Goal: Information Seeking & Learning: Learn about a topic

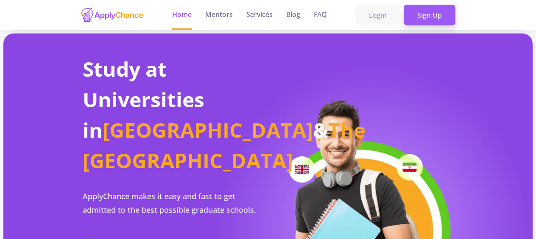
click at [380, 15] on link "Login" at bounding box center [377, 15] width 45 height 21
click at [425, 19] on link "Sign Up" at bounding box center [429, 15] width 52 height 21
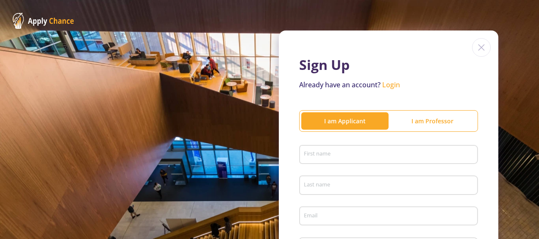
click at [479, 51] on img at bounding box center [481, 47] width 19 height 19
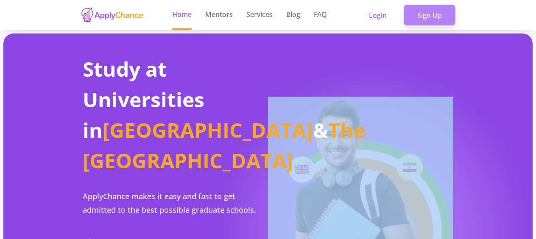
drag, startPoint x: 479, startPoint y: 51, endPoint x: 430, endPoint y: 16, distance: 60.4
click at [430, 16] on link "Sign Up" at bounding box center [429, 15] width 52 height 21
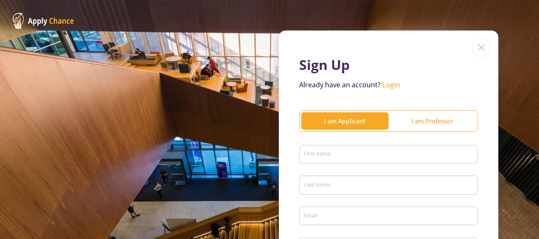
scroll to position [14, 0]
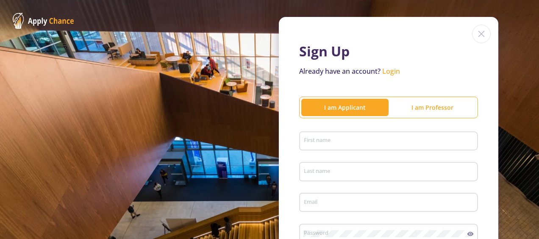
drag, startPoint x: 532, startPoint y: 139, endPoint x: 532, endPoint y: 147, distance: 8.1
click at [532, 147] on div "Sign Up Already have an account? Login I am Applicant I am Professor First name…" at bounding box center [269, 173] width 539 height 375
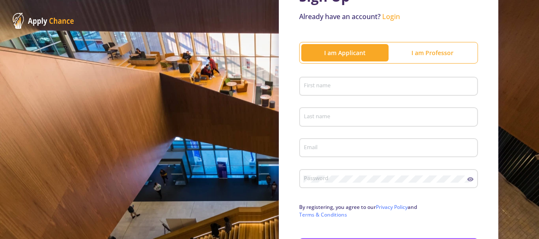
scroll to position [67, 0]
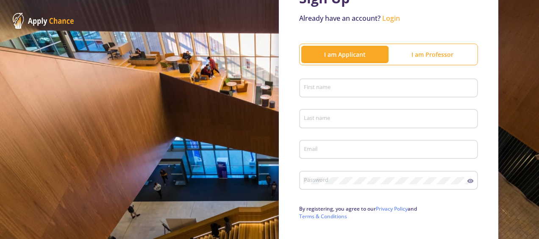
click at [420, 57] on div "I am Professor" at bounding box center [432, 54] width 87 height 9
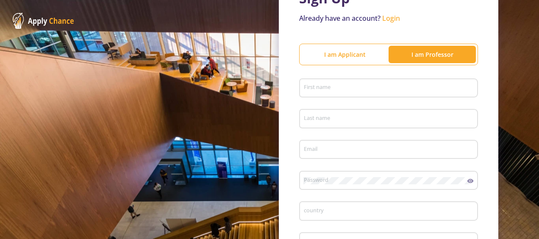
click at [420, 57] on div "I am Professor" at bounding box center [432, 54] width 87 height 9
click at [334, 85] on input "First name" at bounding box center [389, 89] width 173 height 8
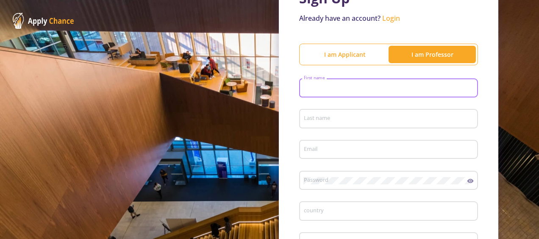
click at [334, 85] on input "First name" at bounding box center [389, 89] width 173 height 8
type input "Nasrullah"
type input "aqil"
type input "nasrullahaqil754@gmail.com"
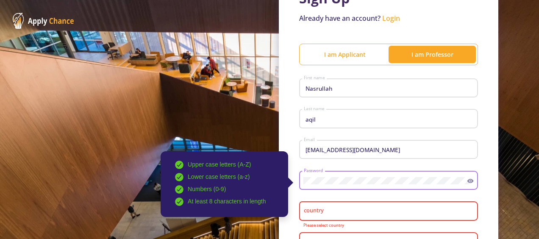
click at [339, 214] on input "country" at bounding box center [389, 212] width 173 height 8
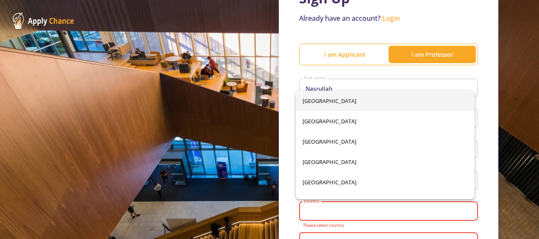
click at [331, 103] on span "Afghanistan" at bounding box center [385, 101] width 165 height 20
type input "Afghanistan"
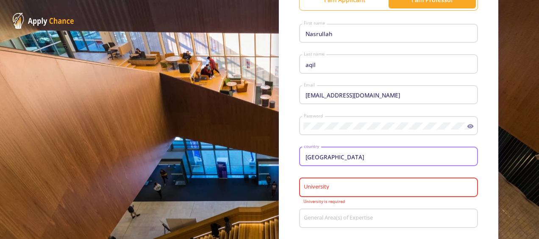
scroll to position [124, 0]
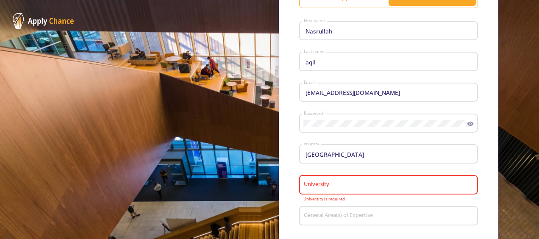
click at [324, 190] on div "University" at bounding box center [388, 183] width 171 height 22
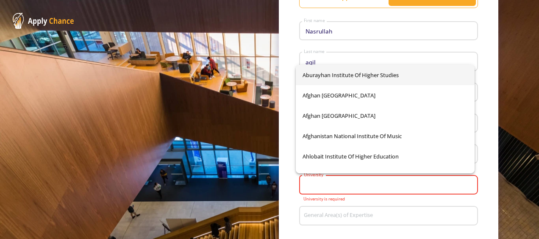
click at [324, 189] on input "University" at bounding box center [389, 185] width 173 height 8
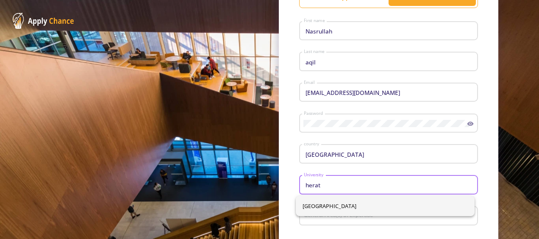
type input "herat"
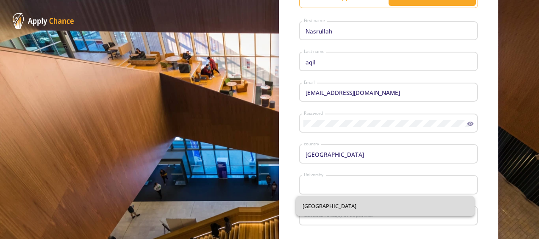
click at [326, 205] on body "Sign Up Already have an account? Login I am Applicant I am Professor Nasrullah …" at bounding box center [269, 119] width 539 height 239
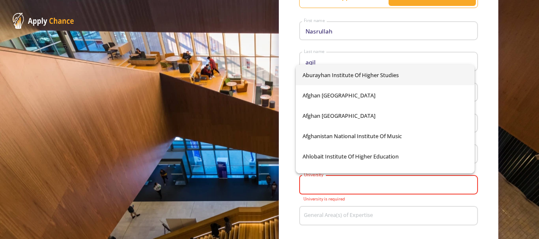
click at [330, 188] on input "University" at bounding box center [389, 185] width 173 height 8
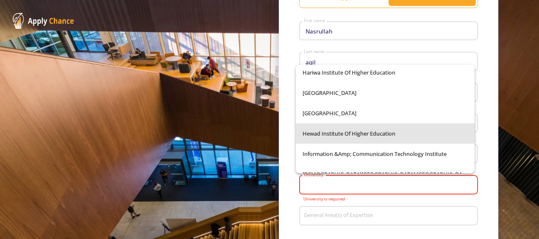
scroll to position [778, 0]
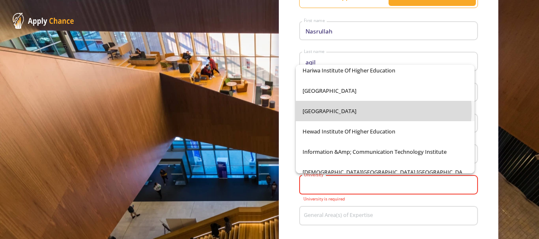
click at [346, 110] on span "Herat University" at bounding box center [385, 111] width 165 height 20
type input "Herat University"
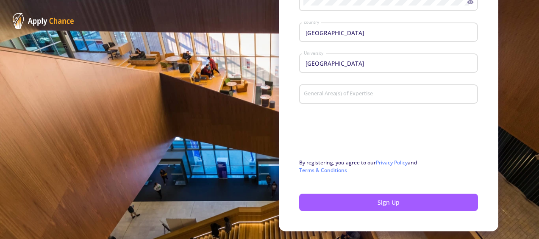
scroll to position [270, 0]
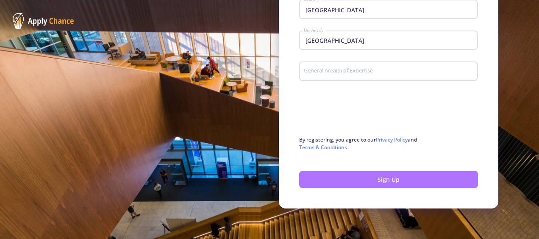
click at [390, 180] on button "Sign Up" at bounding box center [388, 179] width 179 height 17
click at [378, 180] on button "Sign Up" at bounding box center [388, 179] width 179 height 17
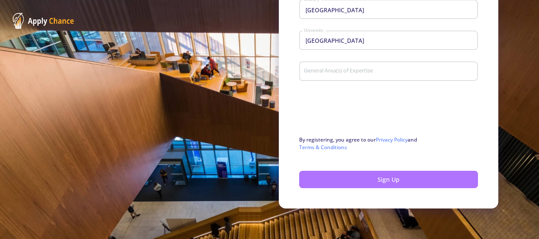
click at [378, 180] on button "Sign Up" at bounding box center [388, 179] width 179 height 17
click at [387, 176] on button "Sign Up" at bounding box center [388, 179] width 179 height 17
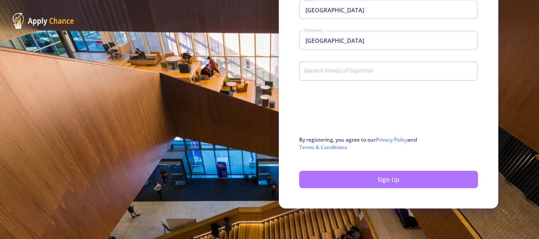
click at [387, 176] on button "Sign Up" at bounding box center [388, 179] width 179 height 17
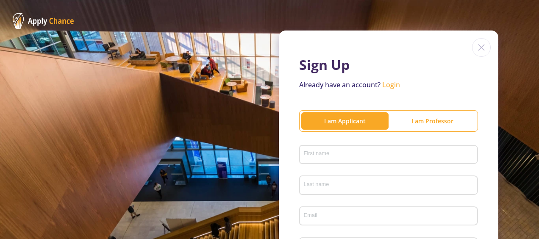
click at [449, 118] on div "I am Professor" at bounding box center [432, 121] width 87 height 9
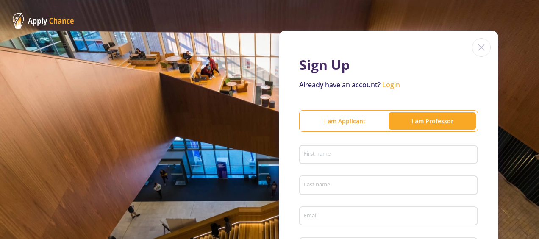
click at [367, 158] on input "First name" at bounding box center [389, 155] width 173 height 8
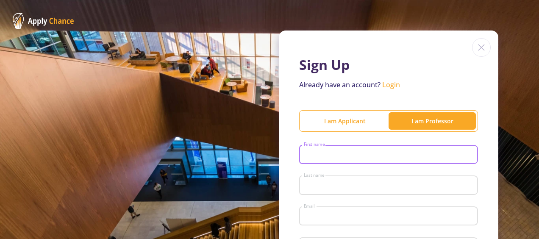
type input "Nasrullah"
type input "aqil"
type input "nasrullahaqil754@gmail.com"
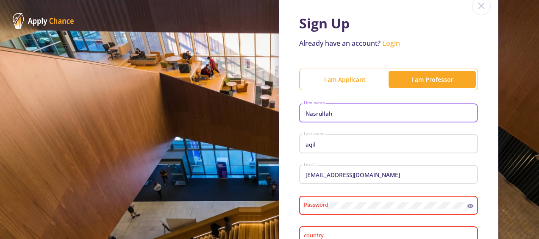
scroll to position [65, 0]
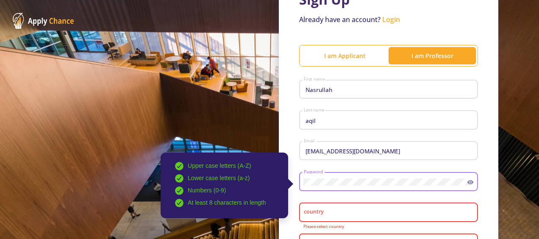
click at [318, 214] on input "country" at bounding box center [389, 213] width 173 height 8
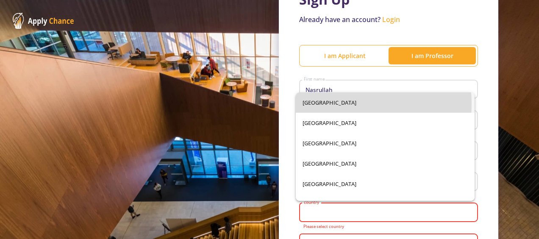
click at [321, 104] on span "Afghanistan" at bounding box center [385, 102] width 165 height 20
type input "Afghanistan"
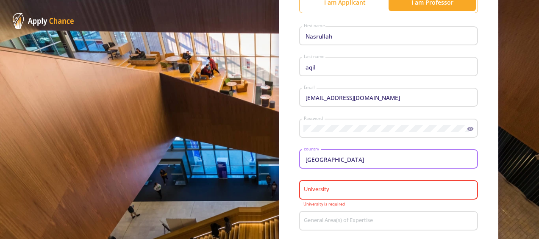
scroll to position [142, 0]
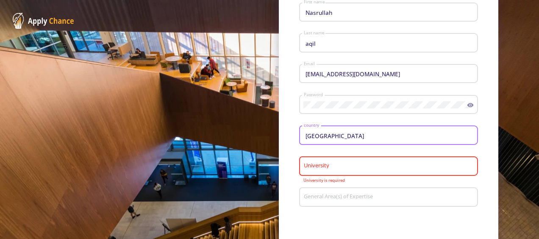
click at [337, 164] on input "University" at bounding box center [389, 167] width 173 height 8
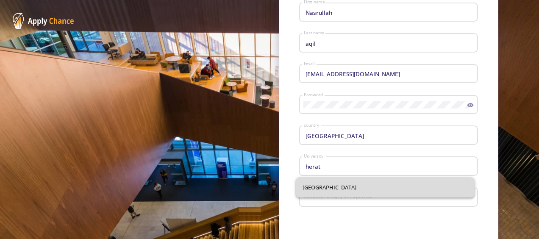
click at [323, 189] on span "Herat University" at bounding box center [385, 187] width 165 height 20
type input "Herat University"
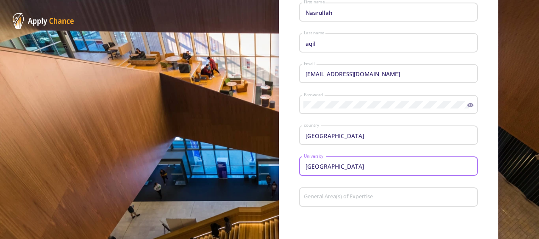
click at [330, 196] on input "General Area(s) of Expertise" at bounding box center [388, 198] width 171 height 8
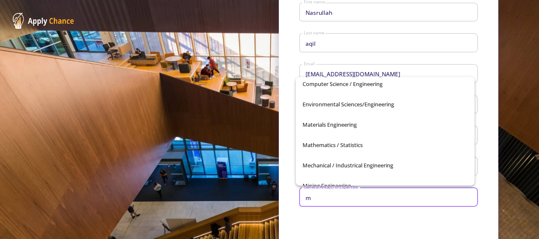
scroll to position [66, 0]
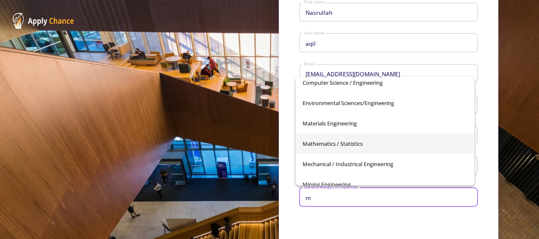
type input "m"
click at [351, 147] on span "Mathematics / Statistics" at bounding box center [385, 143] width 165 height 20
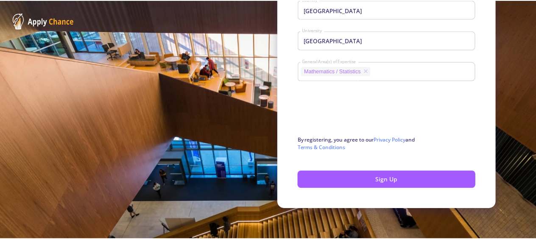
scroll to position [269, 0]
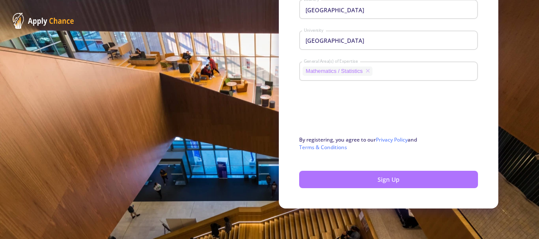
click at [386, 181] on button "Sign Up" at bounding box center [388, 179] width 179 height 17
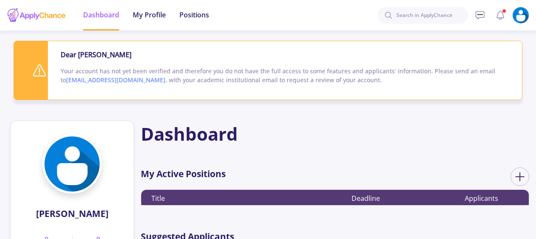
drag, startPoint x: 258, startPoint y: 1, endPoint x: 276, endPoint y: 141, distance: 141.4
click at [276, 141] on div "Dashboard" at bounding box center [338, 133] width 395 height 27
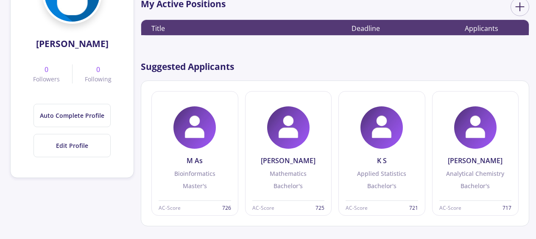
scroll to position [187, 0]
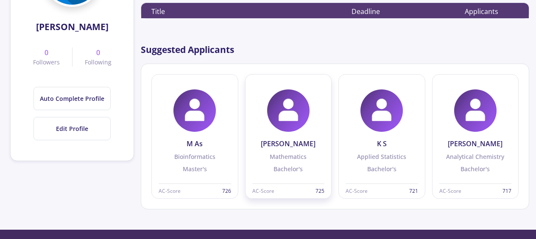
click at [282, 125] on img at bounding box center [288, 110] width 42 height 42
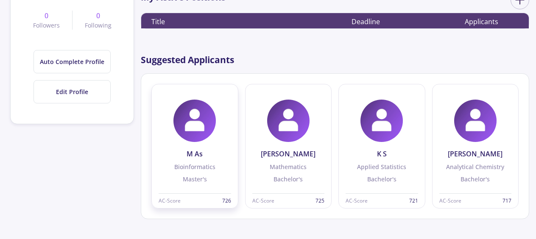
scroll to position [221, 0]
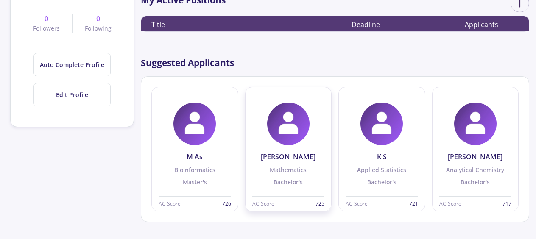
click at [301, 135] on img at bounding box center [288, 124] width 42 height 42
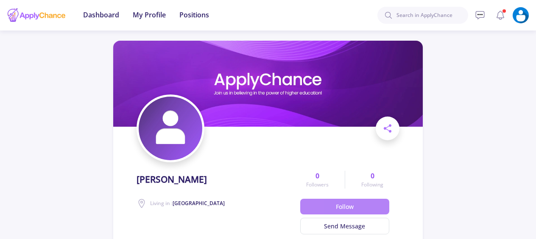
click at [354, 206] on button "Follow" at bounding box center [344, 207] width 89 height 16
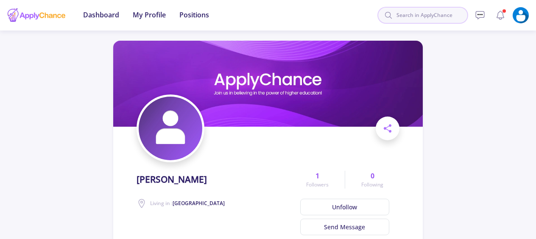
click at [436, 11] on input at bounding box center [422, 15] width 91 height 17
type input "u"
click at [428, 16] on input "[GEOGRAPHIC_DATA]" at bounding box center [422, 15] width 91 height 17
type input "[GEOGRAPHIC_DATA]"
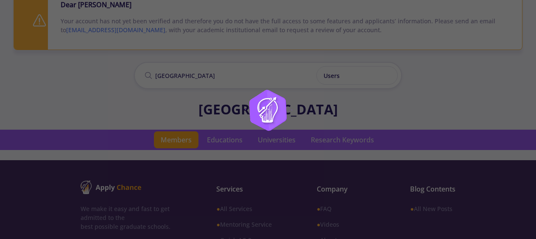
scroll to position [51, 0]
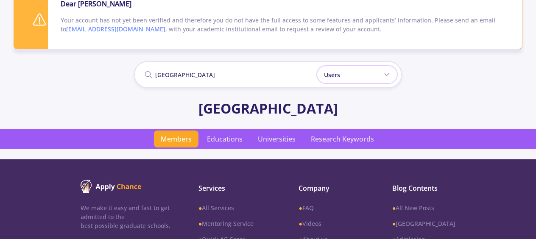
click at [383, 71] on icon at bounding box center [386, 74] width 7 height 7
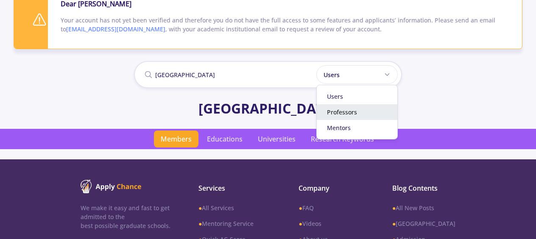
click at [347, 109] on div "Professors" at bounding box center [357, 112] width 81 height 16
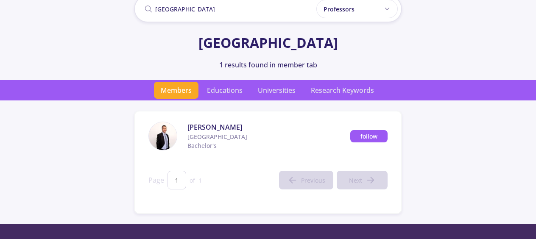
scroll to position [118, 0]
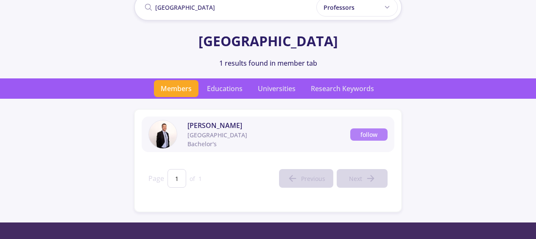
click at [369, 133] on button "follow" at bounding box center [368, 134] width 37 height 12
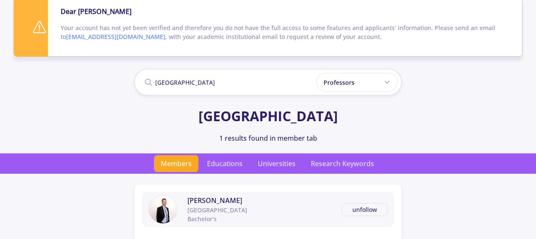
scroll to position [40, 0]
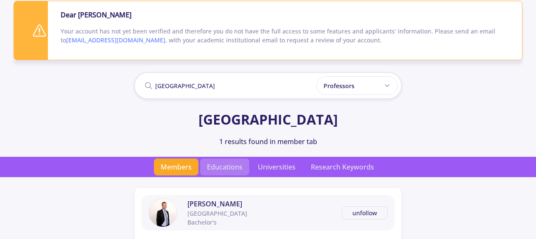
click at [224, 165] on span "Educations" at bounding box center [224, 166] width 49 height 17
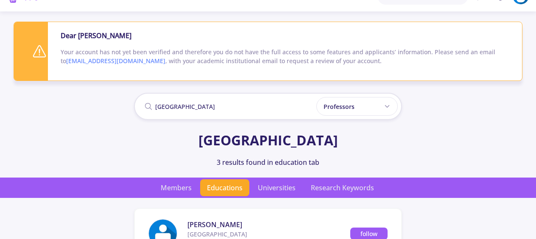
scroll to position [17, 0]
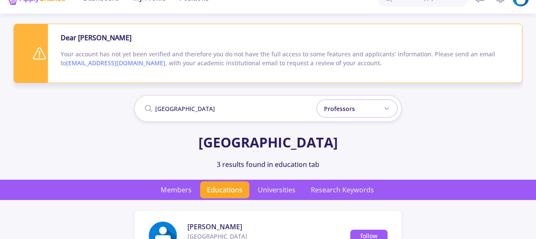
click at [377, 106] on div "Professors" at bounding box center [356, 108] width 81 height 19
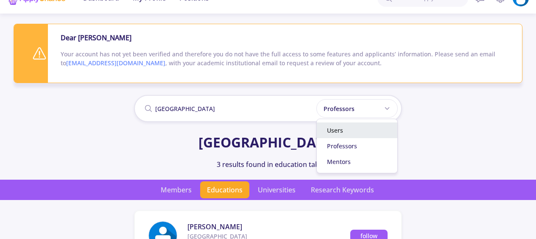
click at [352, 132] on div "Users" at bounding box center [357, 130] width 81 height 16
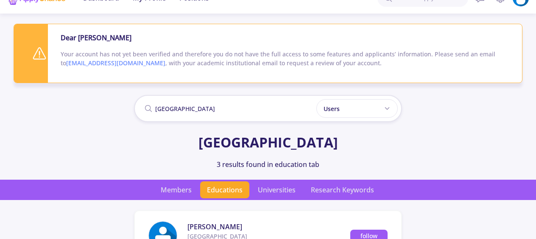
click at [112, 63] on link "[EMAIL_ADDRESS][DOMAIN_NAME]" at bounding box center [115, 63] width 99 height 8
click at [109, 112] on div "Toronto Users Users Professors Mentors Toronto 3 results found in education tab" at bounding box center [268, 136] width 536 height 86
click at [104, 64] on link "[EMAIL_ADDRESS][DOMAIN_NAME]" at bounding box center [115, 63] width 99 height 8
click at [428, 155] on div "Toronto 3 results found in education tab" at bounding box center [268, 150] width 536 height 37
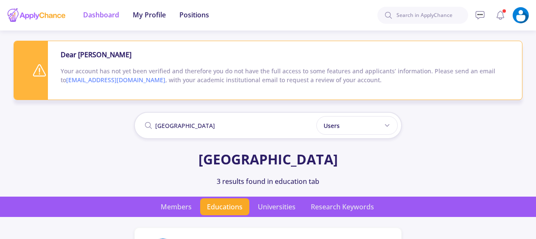
click at [92, 16] on span "Dashboard" at bounding box center [101, 15] width 36 height 10
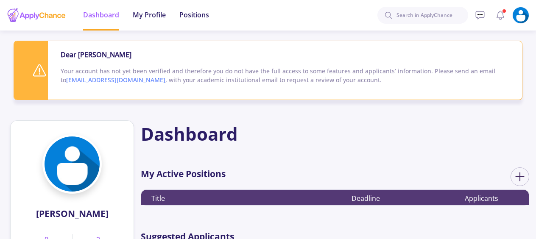
click at [154, 15] on span "My Profile" at bounding box center [149, 15] width 33 height 10
click at [193, 16] on span "Positions" at bounding box center [194, 15] width 30 height 10
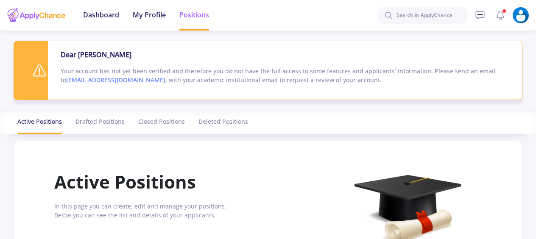
click at [84, 76] on link "[EMAIL_ADDRESS][DOMAIN_NAME]" at bounding box center [115, 80] width 99 height 8
click at [405, 0] on div "Recent Toronto Toronto Toronto Toronto Account My Public Profile Financial Help…" at bounding box center [453, 15] width 152 height 31
click at [112, 77] on link "[EMAIL_ADDRESS][DOMAIN_NAME]" at bounding box center [115, 80] width 99 height 8
click at [99, 81] on link "[EMAIL_ADDRESS][DOMAIN_NAME]" at bounding box center [115, 80] width 99 height 8
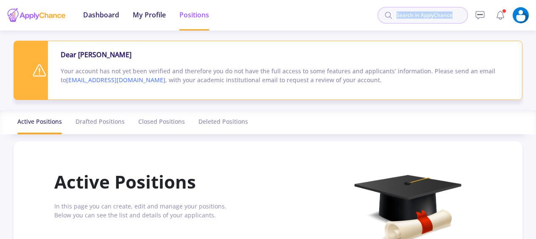
click at [445, 18] on input at bounding box center [422, 15] width 91 height 17
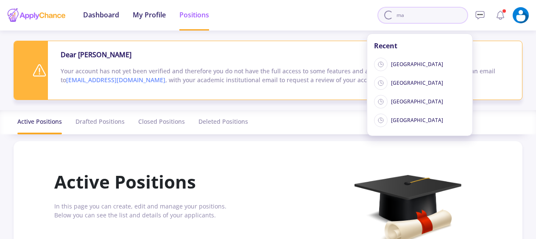
type input "m"
type input "tahran"
click at [103, 18] on span "Dashboard" at bounding box center [101, 15] width 36 height 10
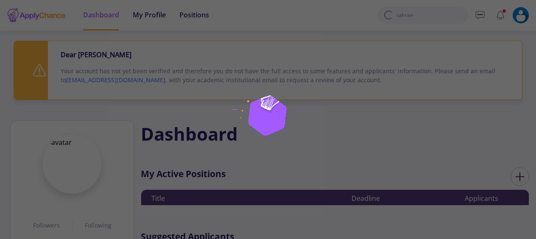
click at [283, 144] on img at bounding box center [268, 120] width 106 height 106
click at [159, 16] on div at bounding box center [268, 119] width 536 height 239
click at [285, 135] on img at bounding box center [268, 120] width 106 height 106
click at [410, 30] on div at bounding box center [268, 119] width 536 height 239
click at [289, 103] on img at bounding box center [268, 120] width 106 height 106
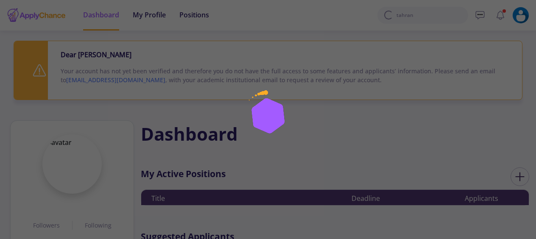
click at [196, 18] on div at bounding box center [268, 119] width 536 height 239
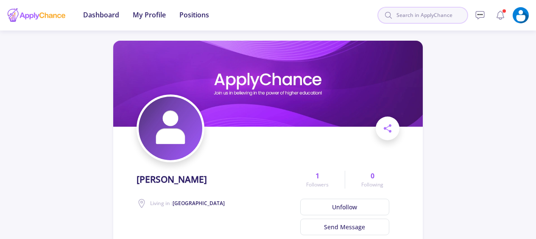
click at [409, 14] on input at bounding box center [422, 15] width 91 height 17
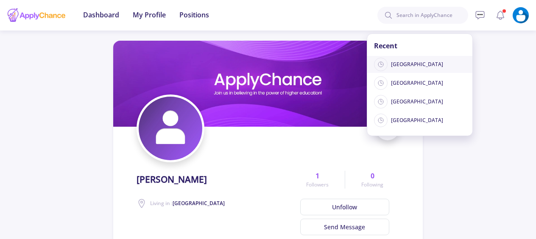
click at [407, 62] on span "Toronto" at bounding box center [417, 65] width 52 height 8
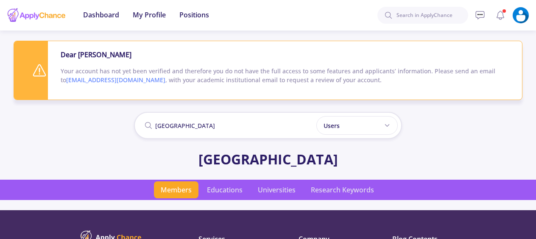
click at [114, 78] on link "[EMAIL_ADDRESS][DOMAIN_NAME]" at bounding box center [115, 80] width 99 height 8
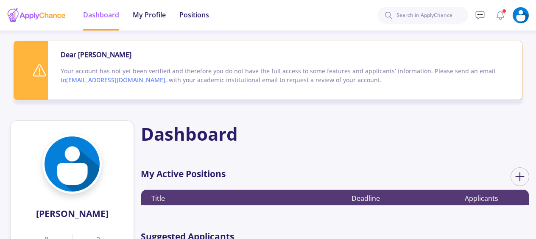
click at [109, 80] on link "[EMAIL_ADDRESS][DOMAIN_NAME]" at bounding box center [115, 80] width 99 height 8
click at [104, 79] on link "[EMAIL_ADDRESS][DOMAIN_NAME]" at bounding box center [115, 80] width 99 height 8
click at [410, 14] on input at bounding box center [422, 15] width 91 height 17
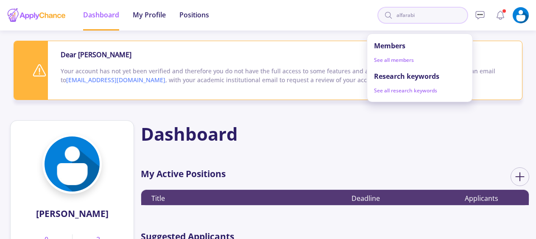
click at [436, 16] on input "alfarabi" at bounding box center [422, 15] width 91 height 17
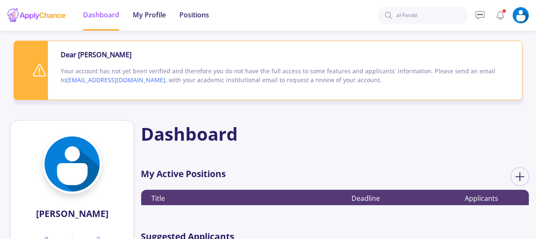
type input "al-Farabi"
click at [391, 16] on icon at bounding box center [388, 15] width 8 height 8
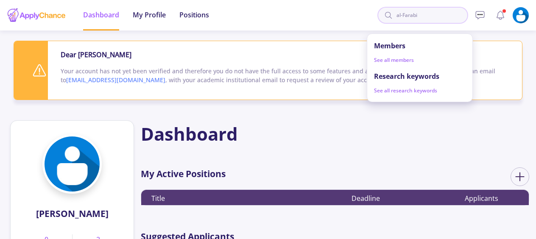
click at [437, 18] on input "al-Farabi" at bounding box center [422, 15] width 91 height 17
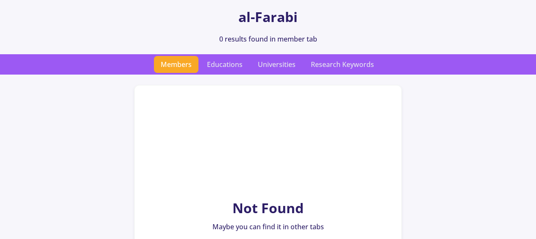
scroll to position [167, 0]
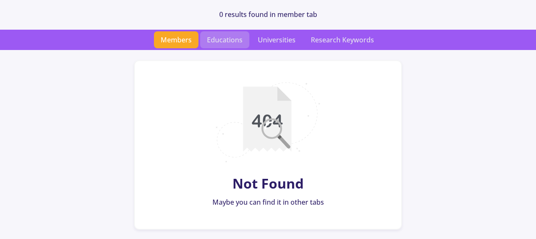
click at [223, 37] on span "Educations" at bounding box center [224, 39] width 49 height 17
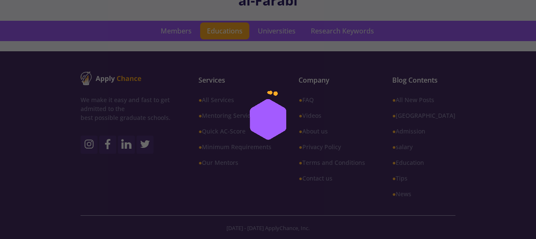
click at [278, 32] on div at bounding box center [268, 119] width 536 height 239
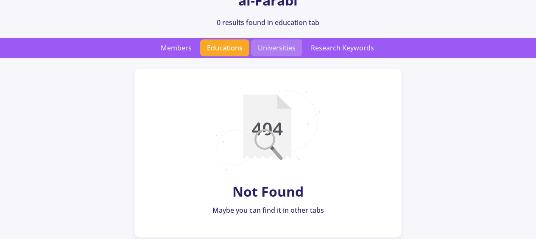
click at [288, 51] on span "Universities" at bounding box center [276, 47] width 51 height 17
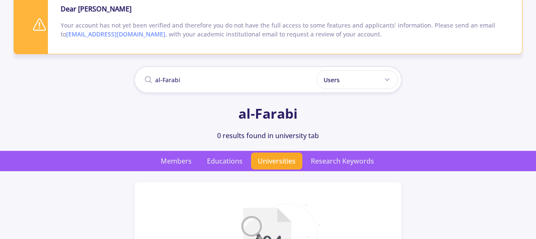
scroll to position [45, 0]
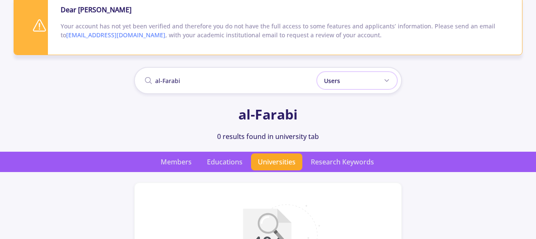
click at [349, 79] on div "Users" at bounding box center [356, 80] width 81 height 19
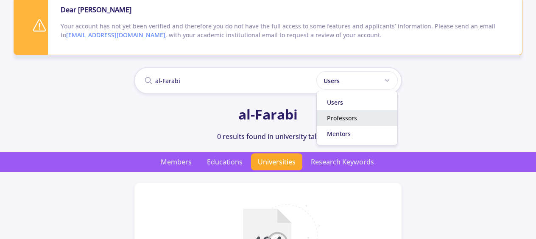
click at [354, 117] on div "Professors" at bounding box center [357, 118] width 81 height 16
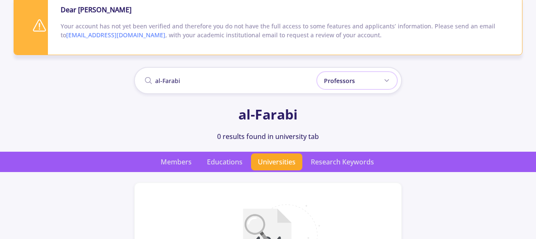
click at [372, 82] on div "Professors" at bounding box center [356, 80] width 81 height 19
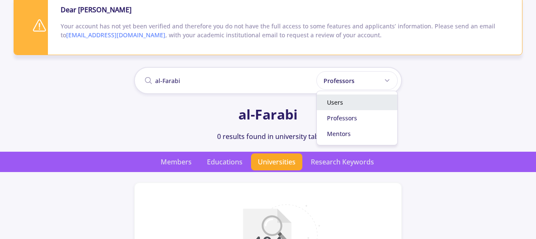
click at [353, 101] on div "Users" at bounding box center [357, 102] width 81 height 16
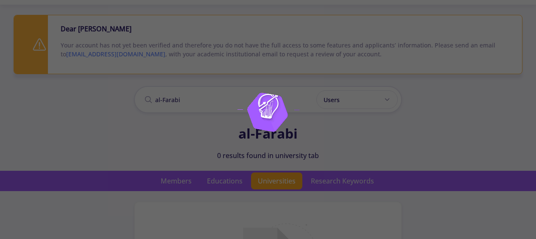
scroll to position [0, 0]
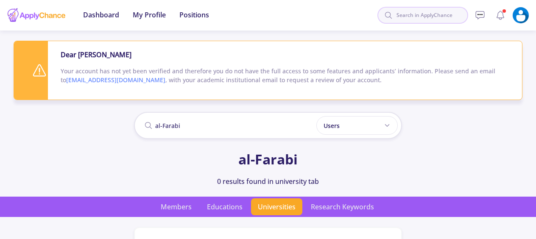
click at [438, 16] on input at bounding box center [422, 15] width 91 height 17
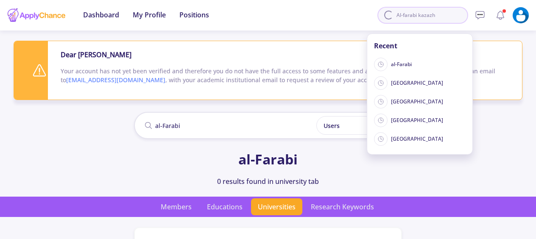
type input "Al-farabi kazazh"
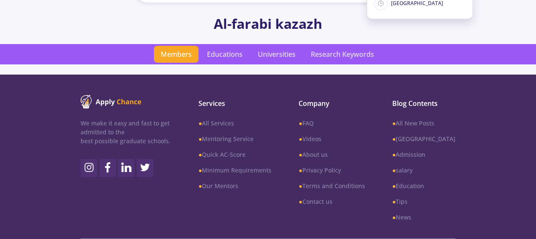
scroll to position [112, 0]
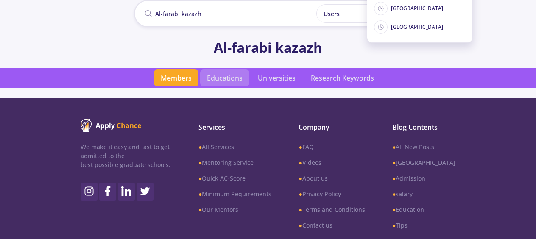
click at [225, 72] on span "Educations" at bounding box center [224, 77] width 49 height 17
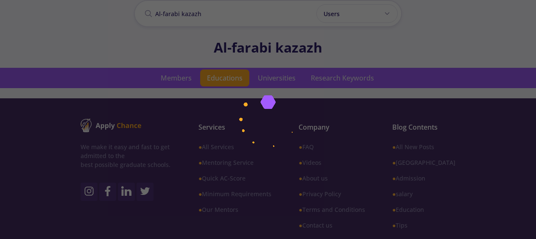
click at [277, 79] on img at bounding box center [268, 120] width 106 height 106
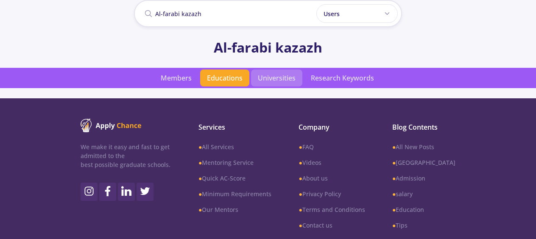
click at [281, 75] on span "Universities" at bounding box center [276, 77] width 51 height 17
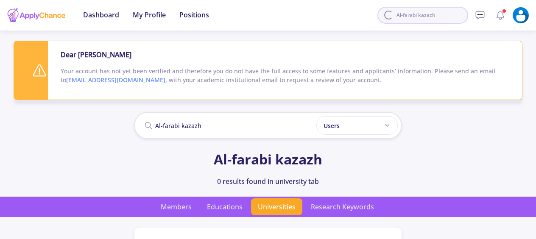
click at [430, 14] on input "Al-farabi kazazh" at bounding box center [422, 15] width 91 height 17
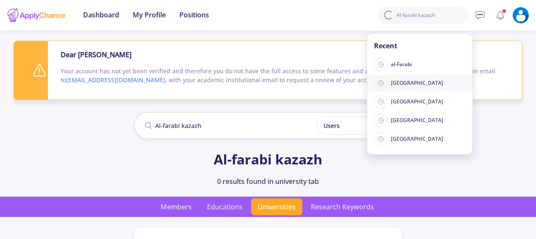
click at [401, 78] on div "[GEOGRAPHIC_DATA]" at bounding box center [419, 83] width 105 height 17
type input "[GEOGRAPHIC_DATA]"
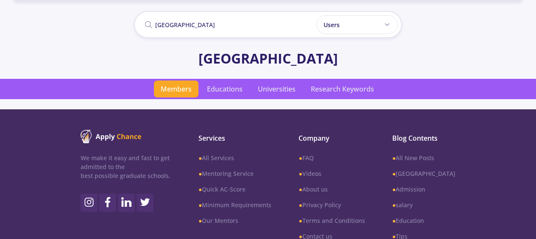
scroll to position [101, 0]
click at [230, 93] on span "Educations" at bounding box center [224, 89] width 49 height 17
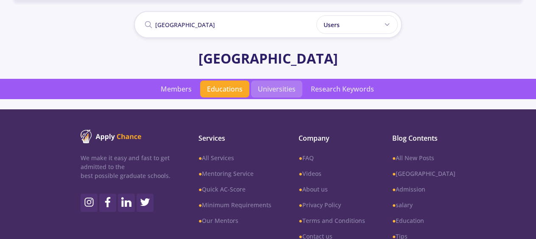
click at [281, 85] on span "Universities" at bounding box center [276, 89] width 51 height 17
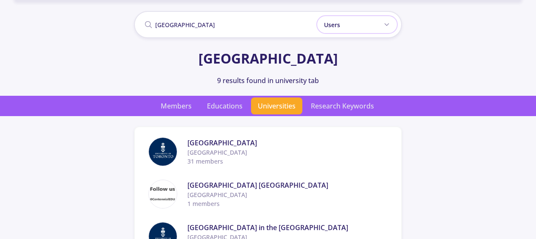
click at [362, 22] on div "Users" at bounding box center [356, 24] width 81 height 19
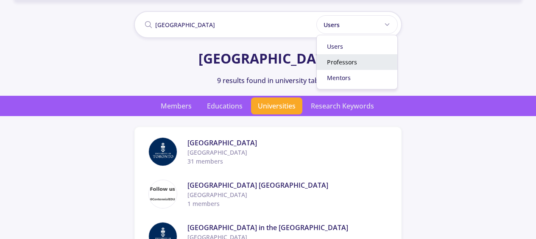
click at [360, 57] on div "Professors" at bounding box center [357, 62] width 81 height 16
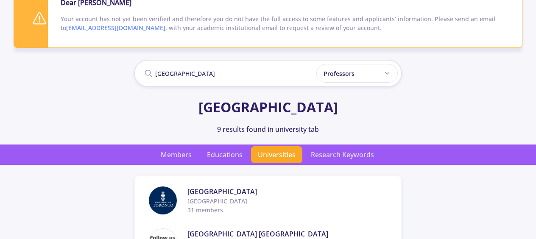
scroll to position [52, 0]
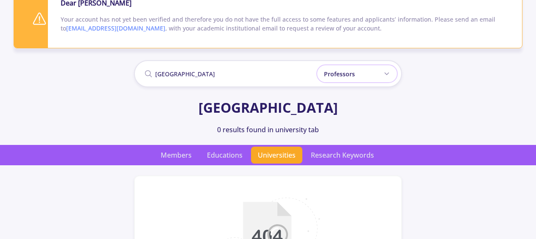
click at [363, 72] on div "Professors" at bounding box center [356, 73] width 81 height 19
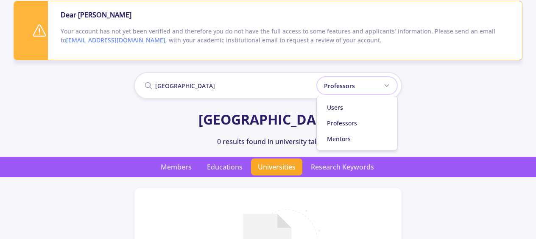
scroll to position [39, 0]
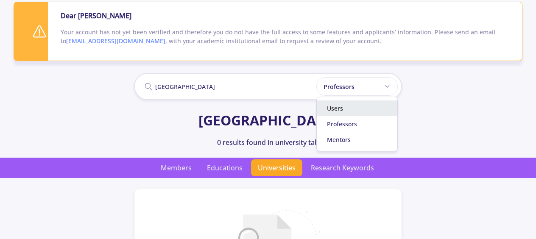
click at [355, 110] on div "Users" at bounding box center [357, 108] width 81 height 16
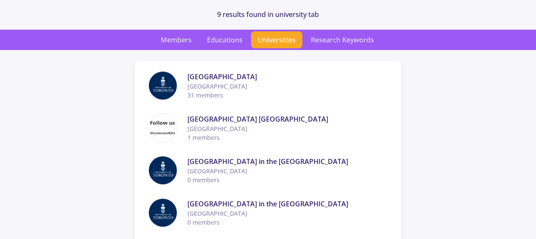
scroll to position [178, 0]
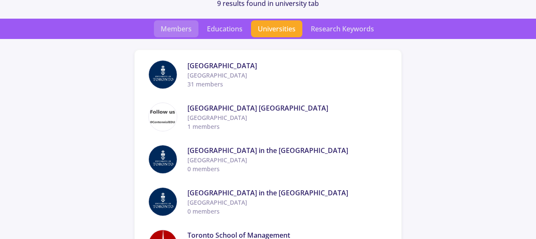
click at [180, 31] on span "Members" at bounding box center [176, 28] width 44 height 17
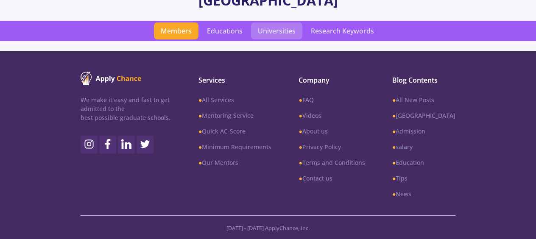
click at [284, 31] on span "Universities" at bounding box center [276, 30] width 51 height 17
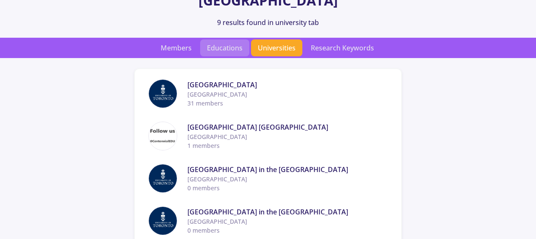
click at [229, 44] on span "Educations" at bounding box center [224, 47] width 49 height 17
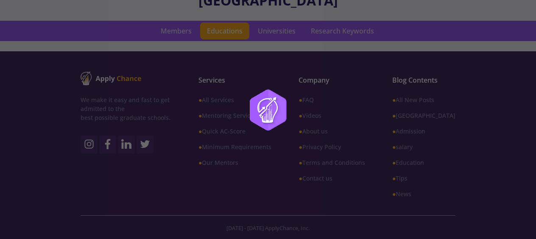
click at [183, 32] on div at bounding box center [268, 119] width 536 height 239
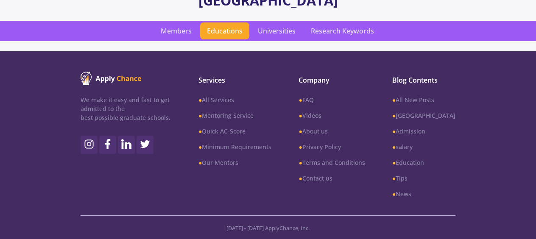
click at [183, 32] on span "Members" at bounding box center [176, 30] width 44 height 17
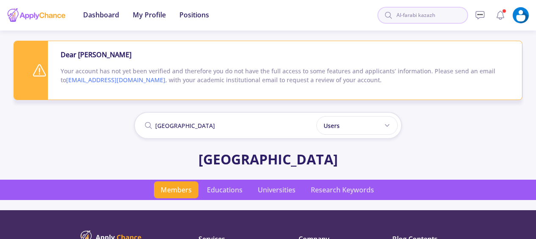
click at [431, 11] on input "Al-farabi kazazh" at bounding box center [422, 15] width 91 height 17
type input "z"
type input "[GEOGRAPHIC_DATA]"
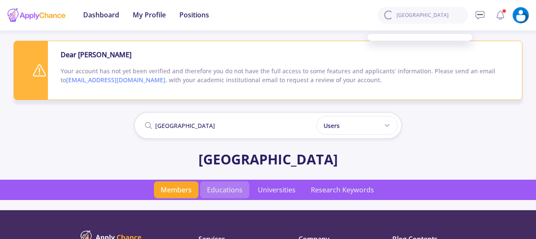
click at [222, 190] on span "Educations" at bounding box center [224, 189] width 49 height 17
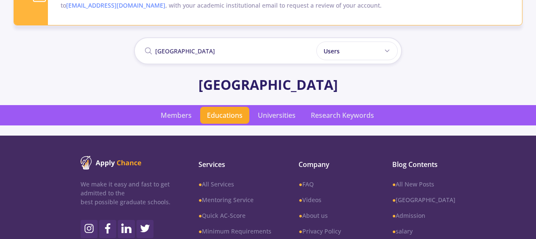
scroll to position [75, 0]
click at [280, 112] on span "Universities" at bounding box center [276, 115] width 51 height 17
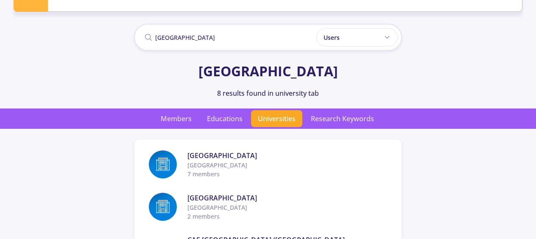
scroll to position [103, 0]
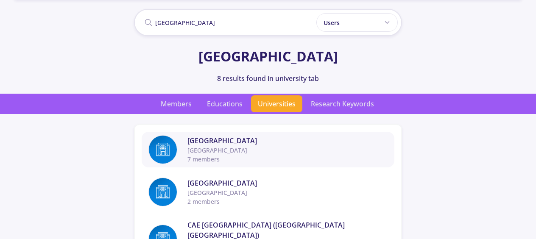
click at [208, 154] on span "[GEOGRAPHIC_DATA]" at bounding box center [287, 150] width 200 height 9
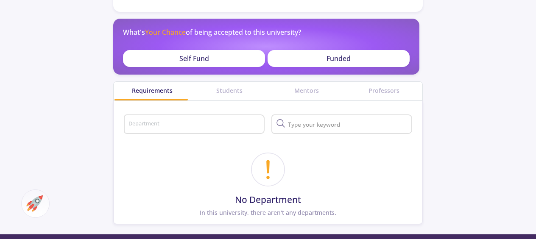
scroll to position [185, 0]
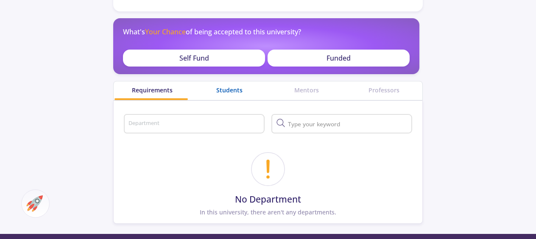
click at [234, 89] on div "Students" at bounding box center [229, 90] width 77 height 9
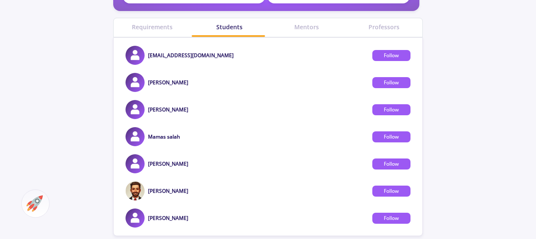
scroll to position [248, 0]
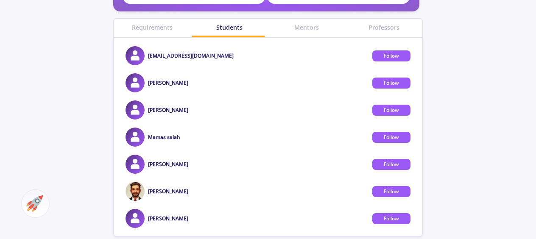
click at [213, 166] on div "[PERSON_NAME] Follow" at bounding box center [268, 164] width 308 height 19
click at [139, 167] on img at bounding box center [134, 164] width 19 height 19
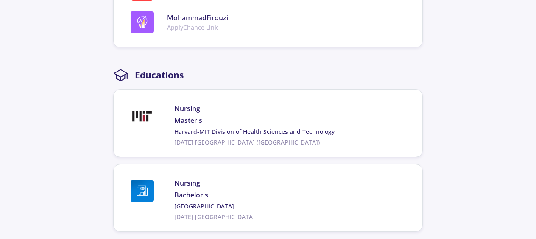
scroll to position [475, 0]
